Goal: Navigation & Orientation: Understand site structure

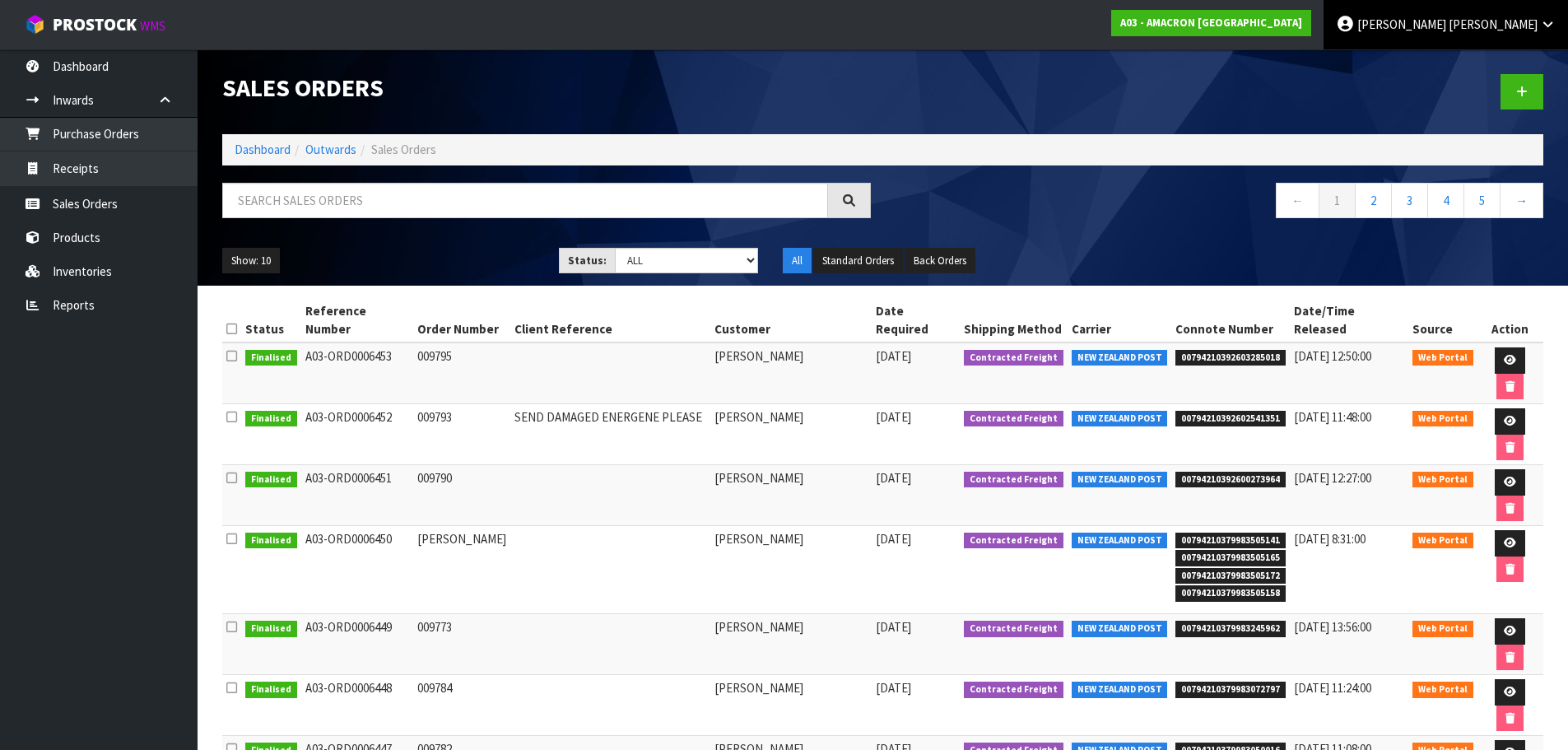
click at [1540, 24] on icon at bounding box center [1547, 24] width 16 height 12
click at [1303, 98] on div at bounding box center [1219, 91] width 673 height 84
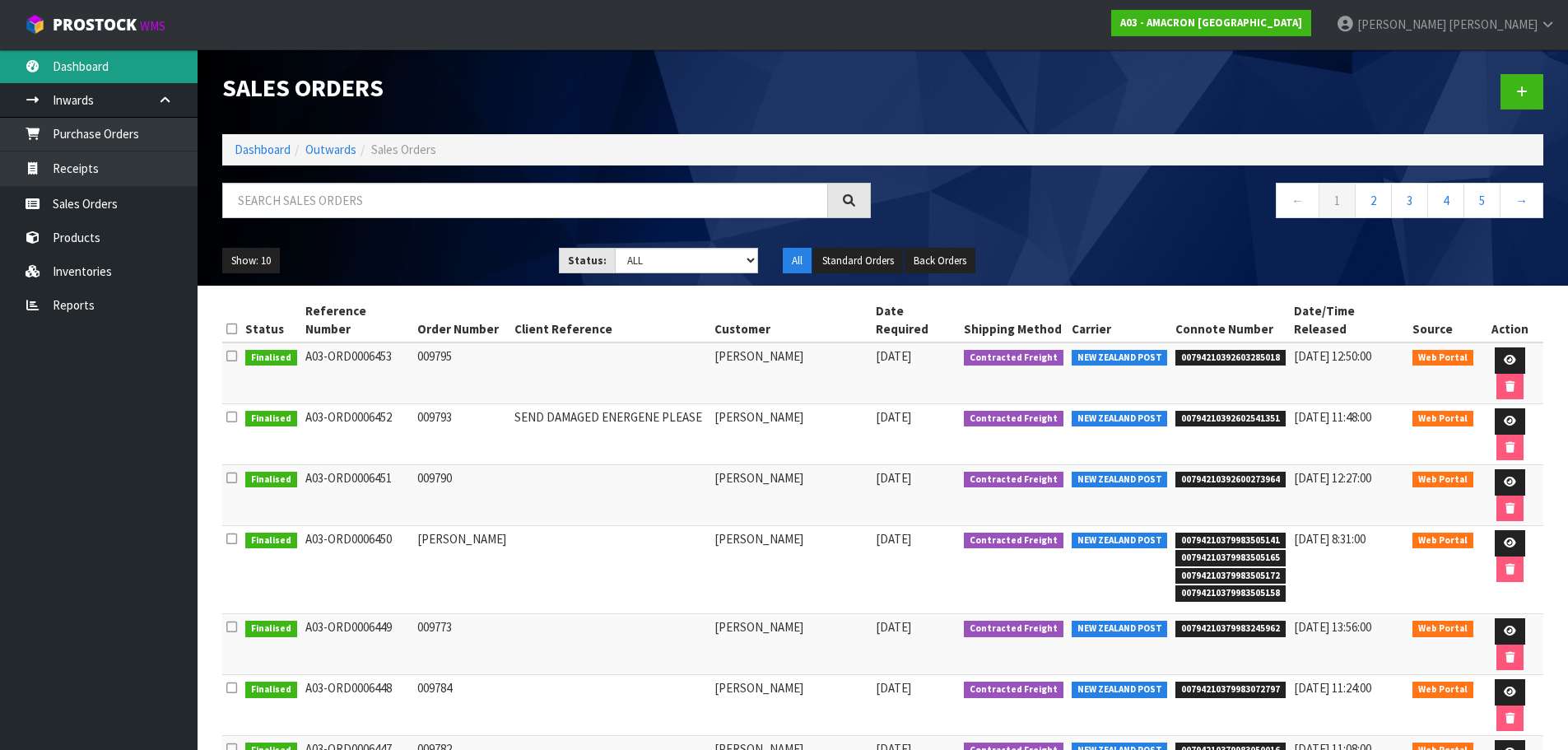
click at [66, 63] on link "Dashboard" at bounding box center [98, 66] width 197 height 34
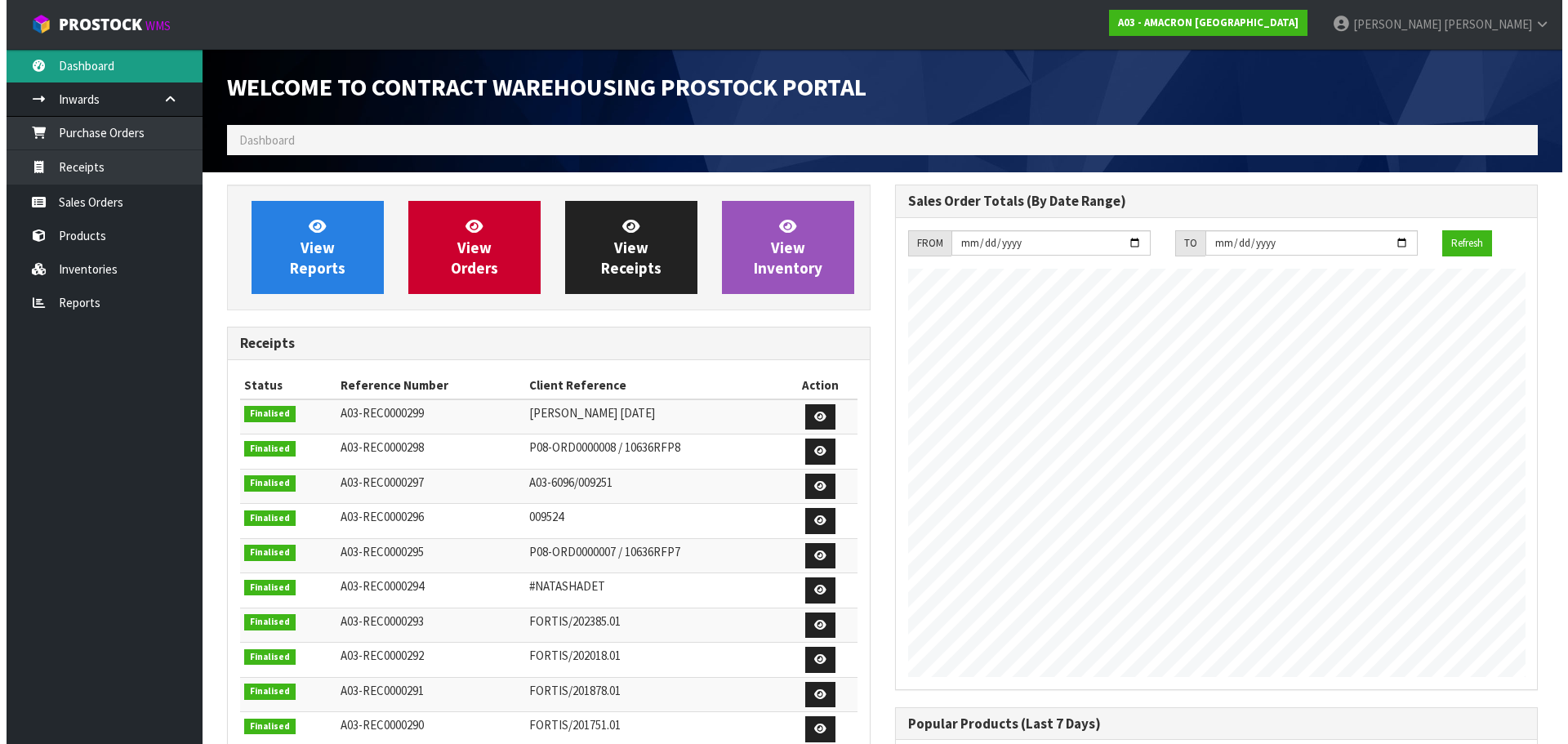
scroll to position [815734, 815978]
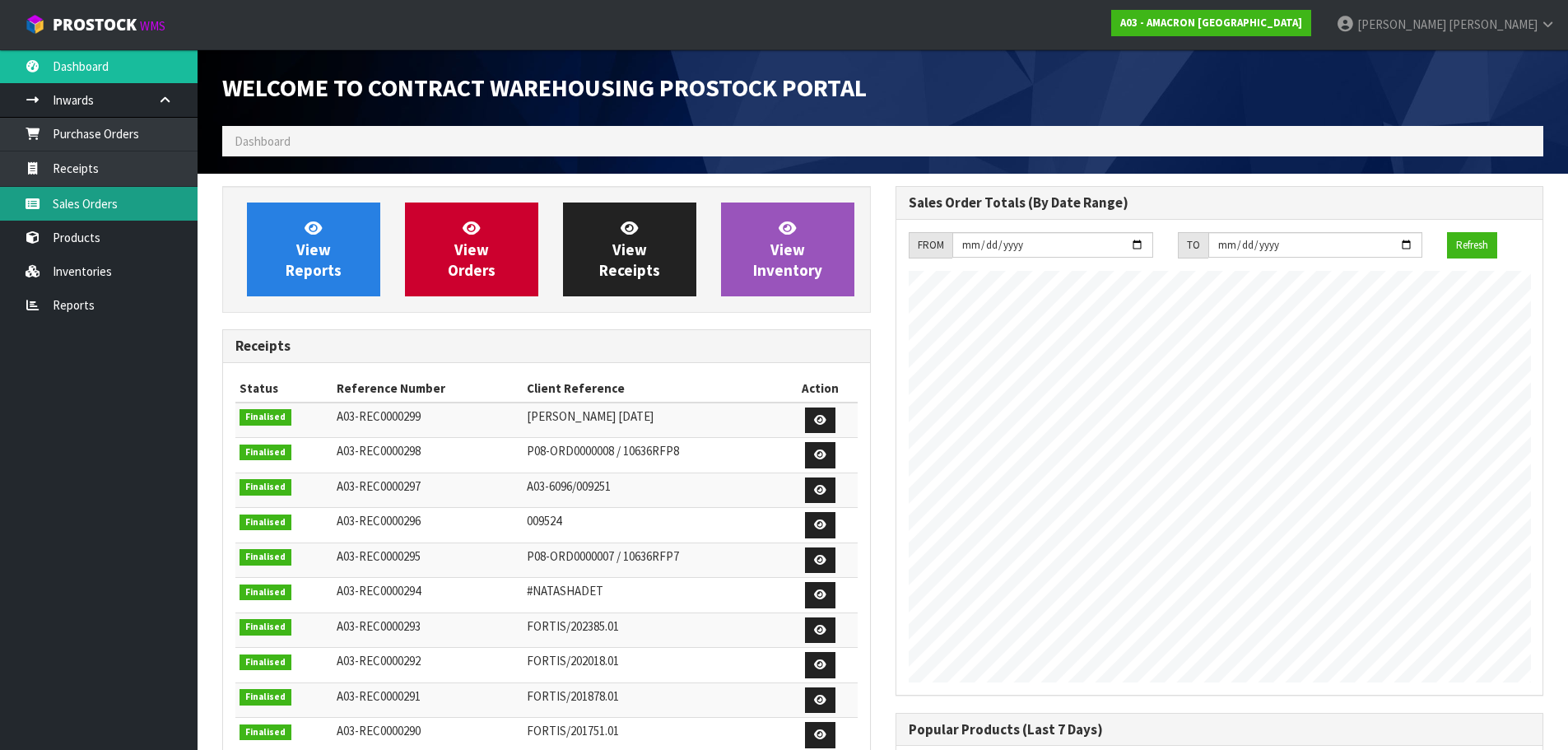
click at [75, 202] on link "Sales Orders" at bounding box center [98, 203] width 197 height 34
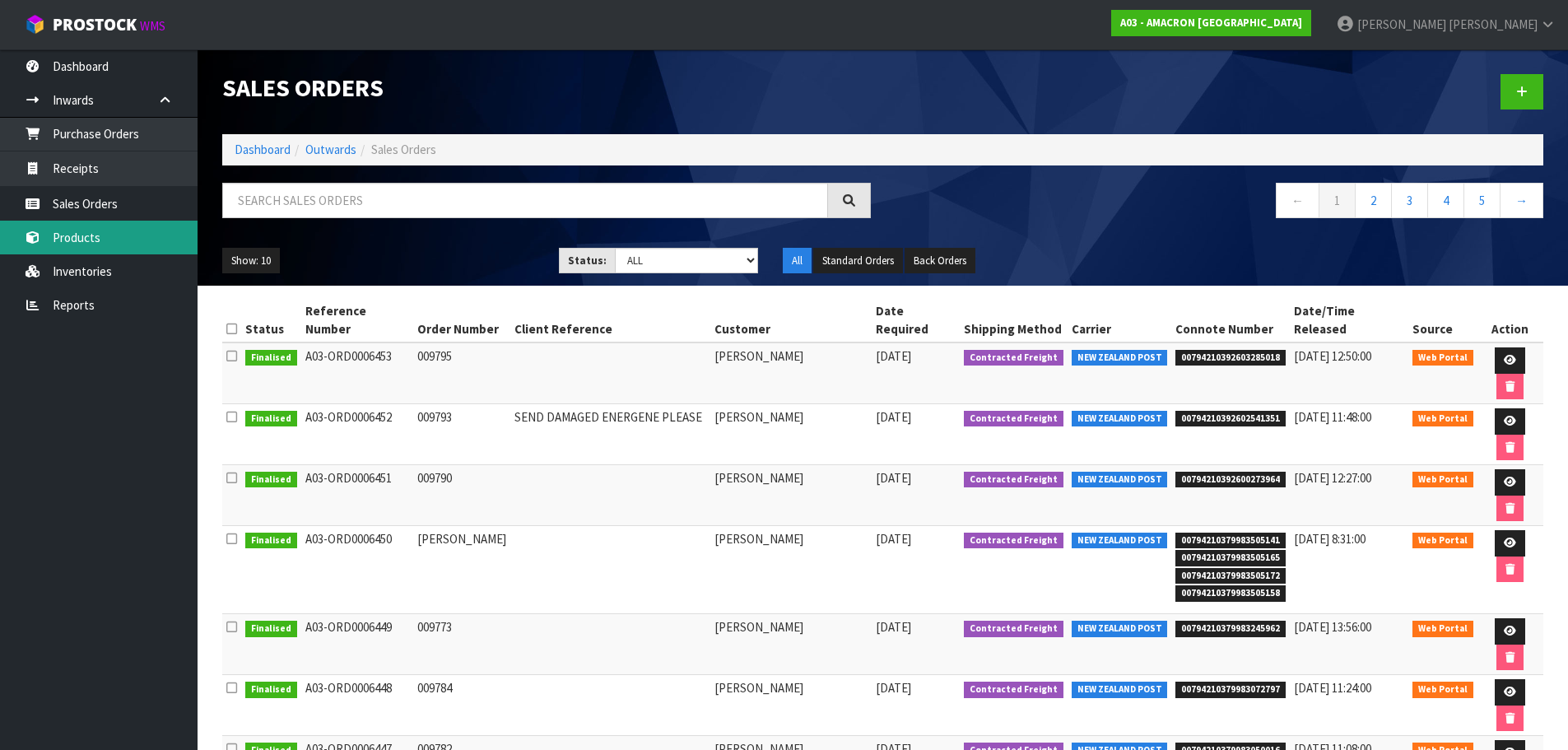
click at [71, 236] on link "Products" at bounding box center [98, 237] width 197 height 34
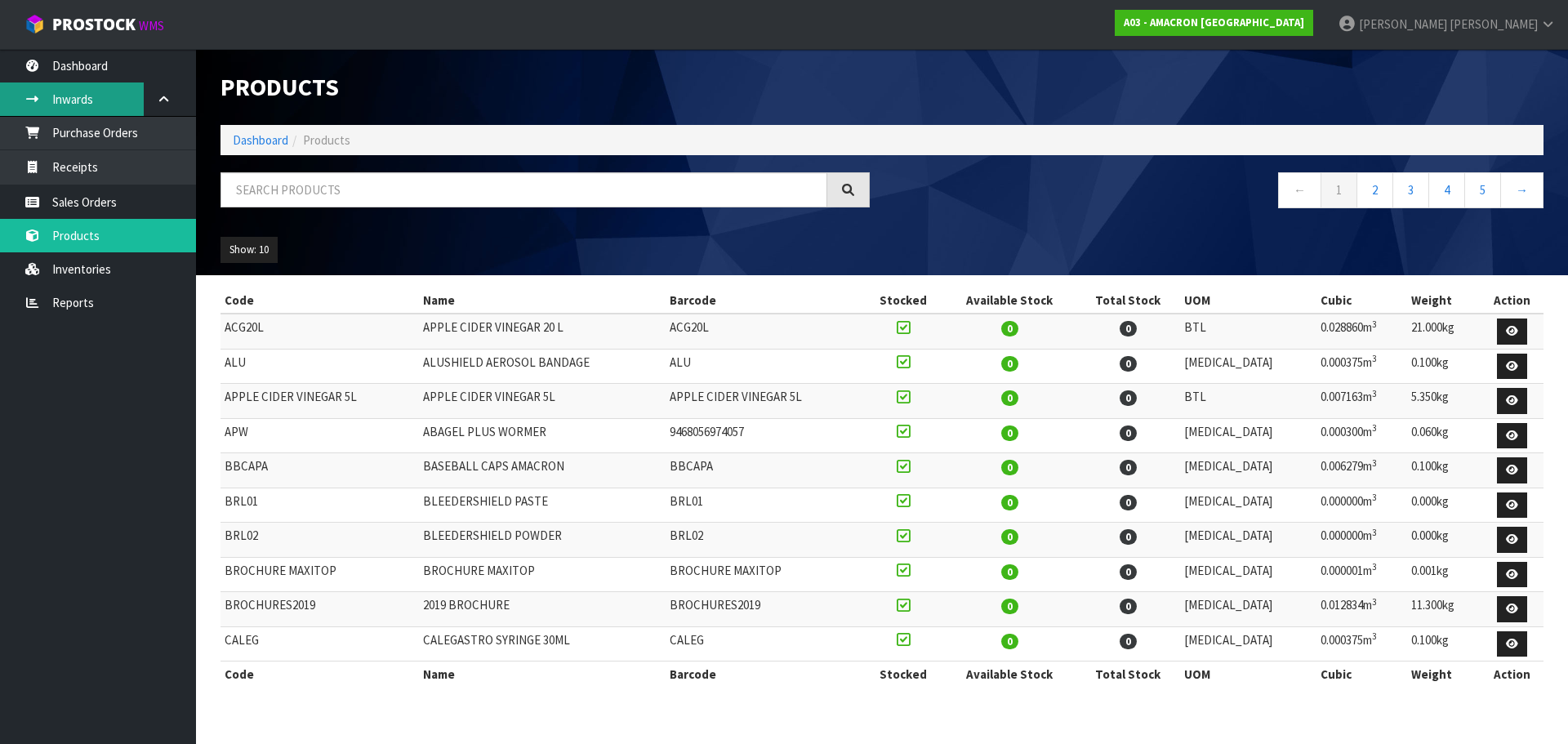
click at [74, 92] on link "Inwards" at bounding box center [98, 98] width 196 height 33
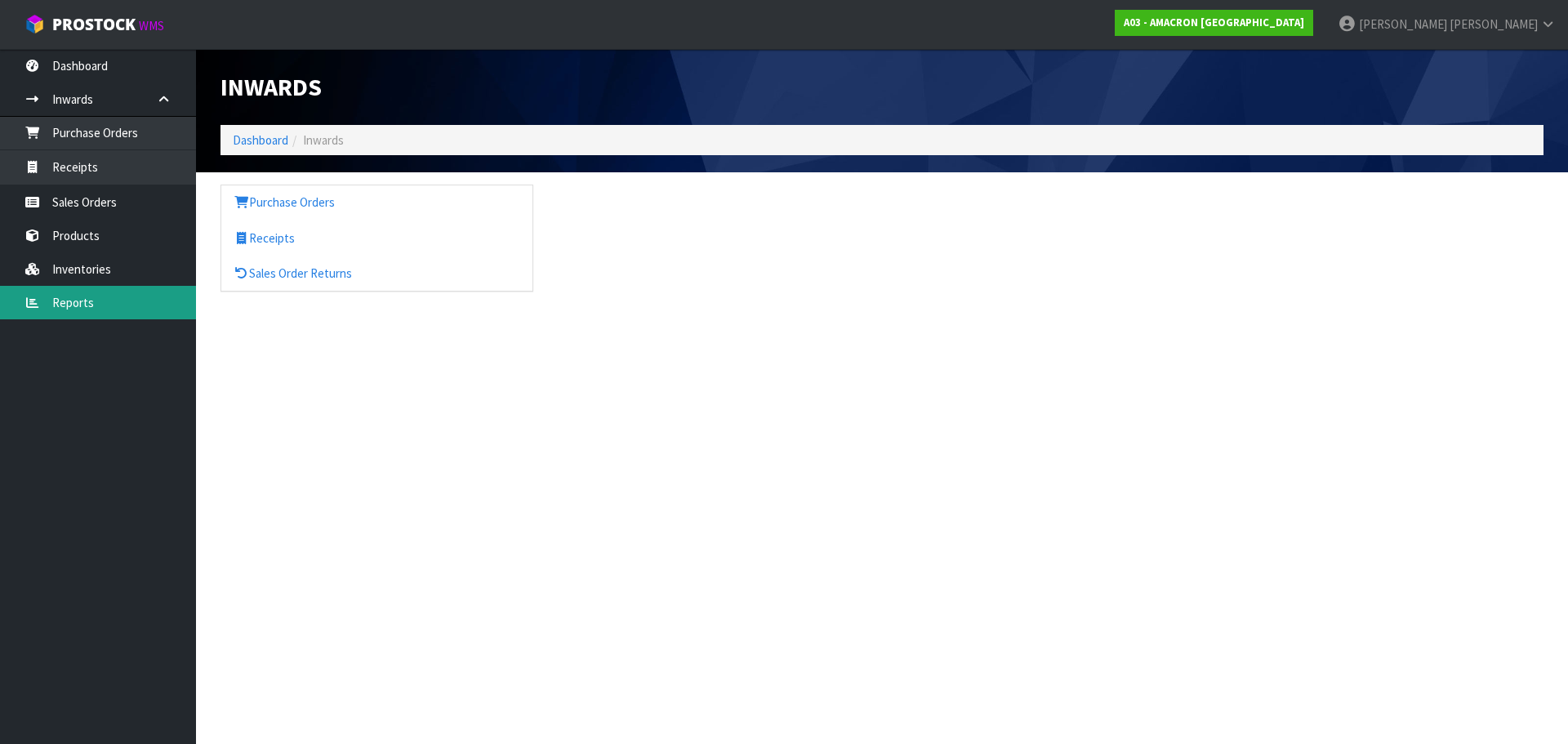
click at [64, 303] on link "Reports" at bounding box center [98, 302] width 196 height 33
